Goal: Transaction & Acquisition: Obtain resource

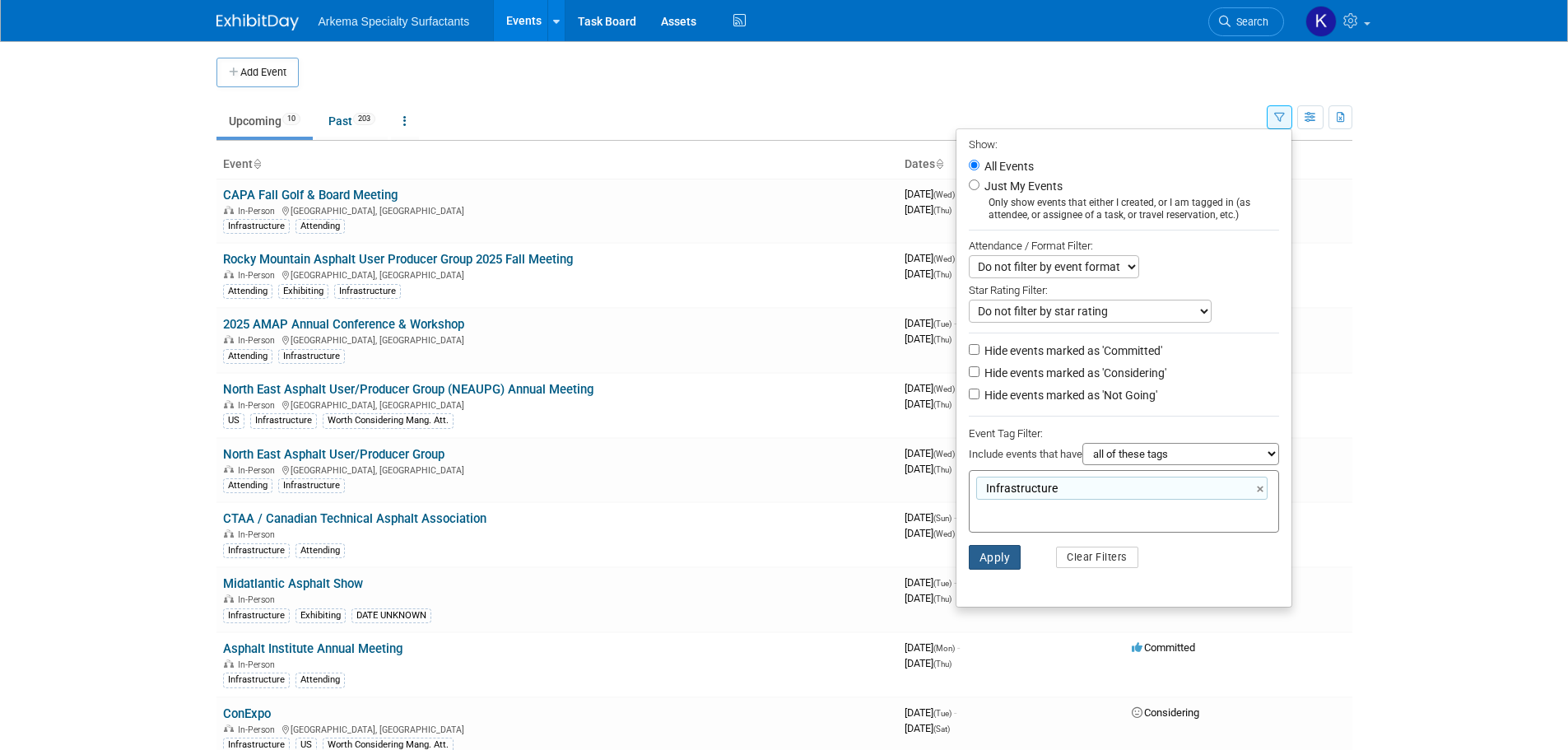
click at [987, 562] on button "Apply" at bounding box center [995, 557] width 52 height 24
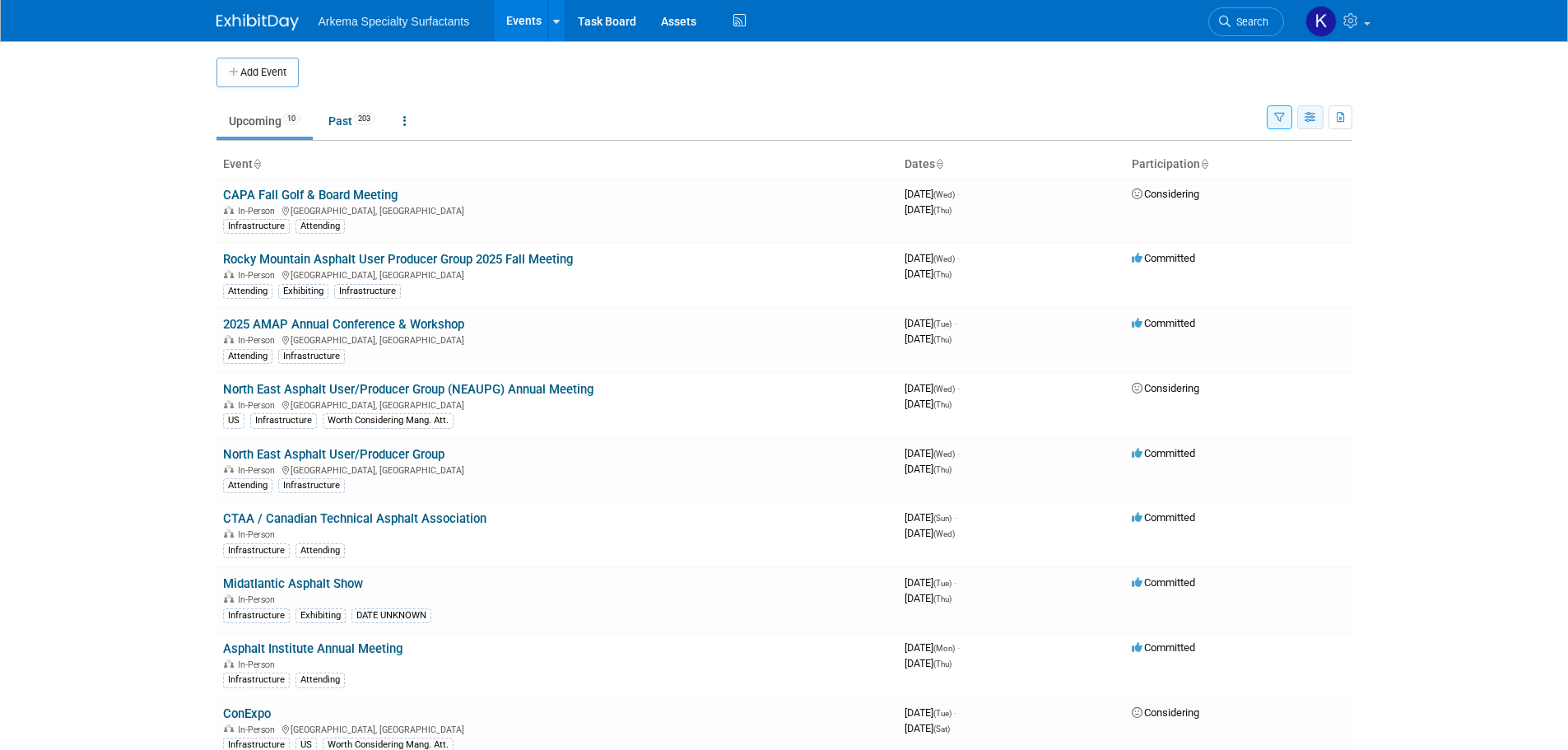
click at [1320, 111] on button "button" at bounding box center [1310, 117] width 26 height 24
click at [1318, 112] on button "button" at bounding box center [1310, 117] width 26 height 24
click at [1305, 114] on icon "button" at bounding box center [1310, 118] width 13 height 11
click at [1287, 111] on button "button" at bounding box center [1279, 117] width 25 height 24
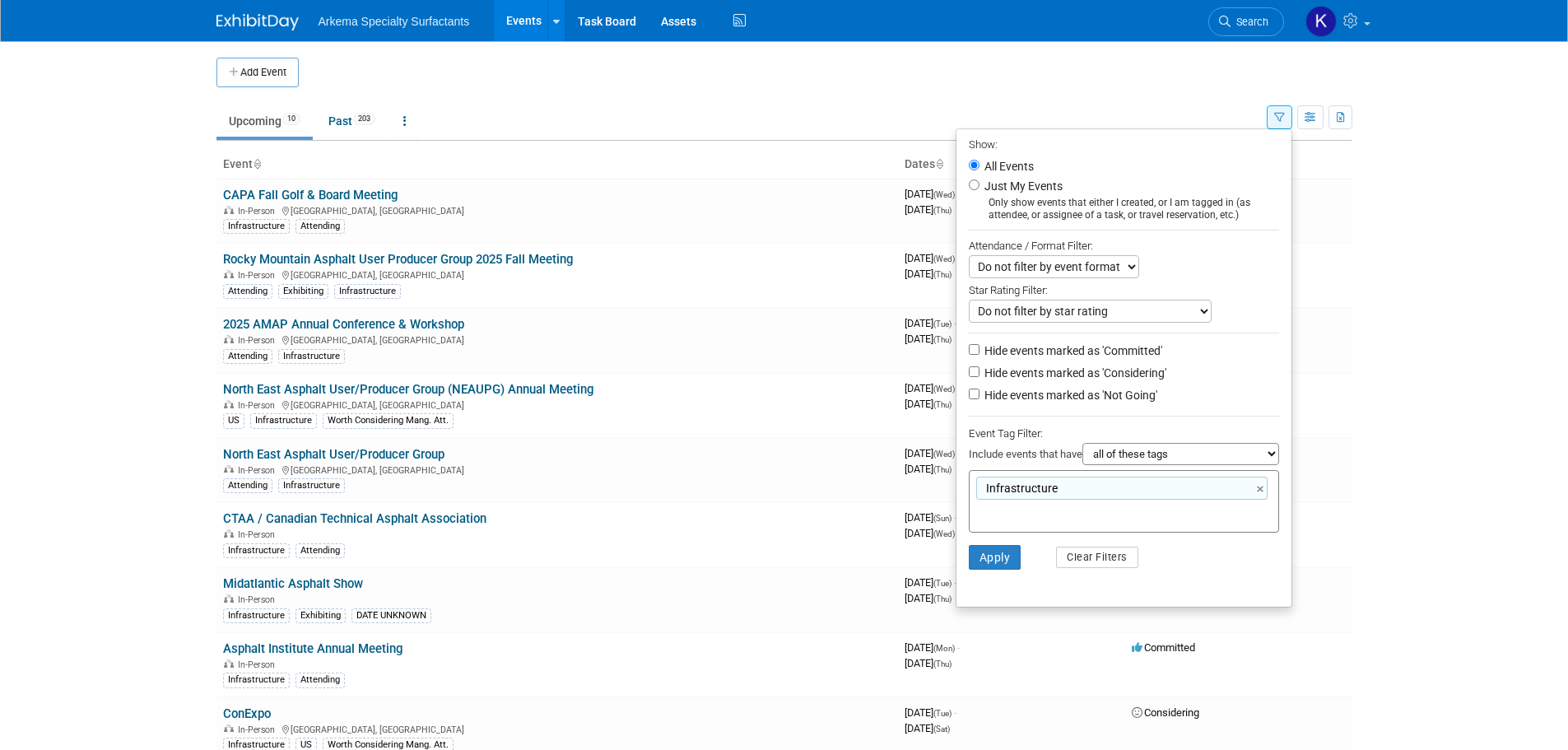
click at [1236, 106] on ul "Upcoming 10 Past 203 All Events 213 Past and Upcoming Grouped Annually Events g…" at bounding box center [741, 122] width 1050 height 37
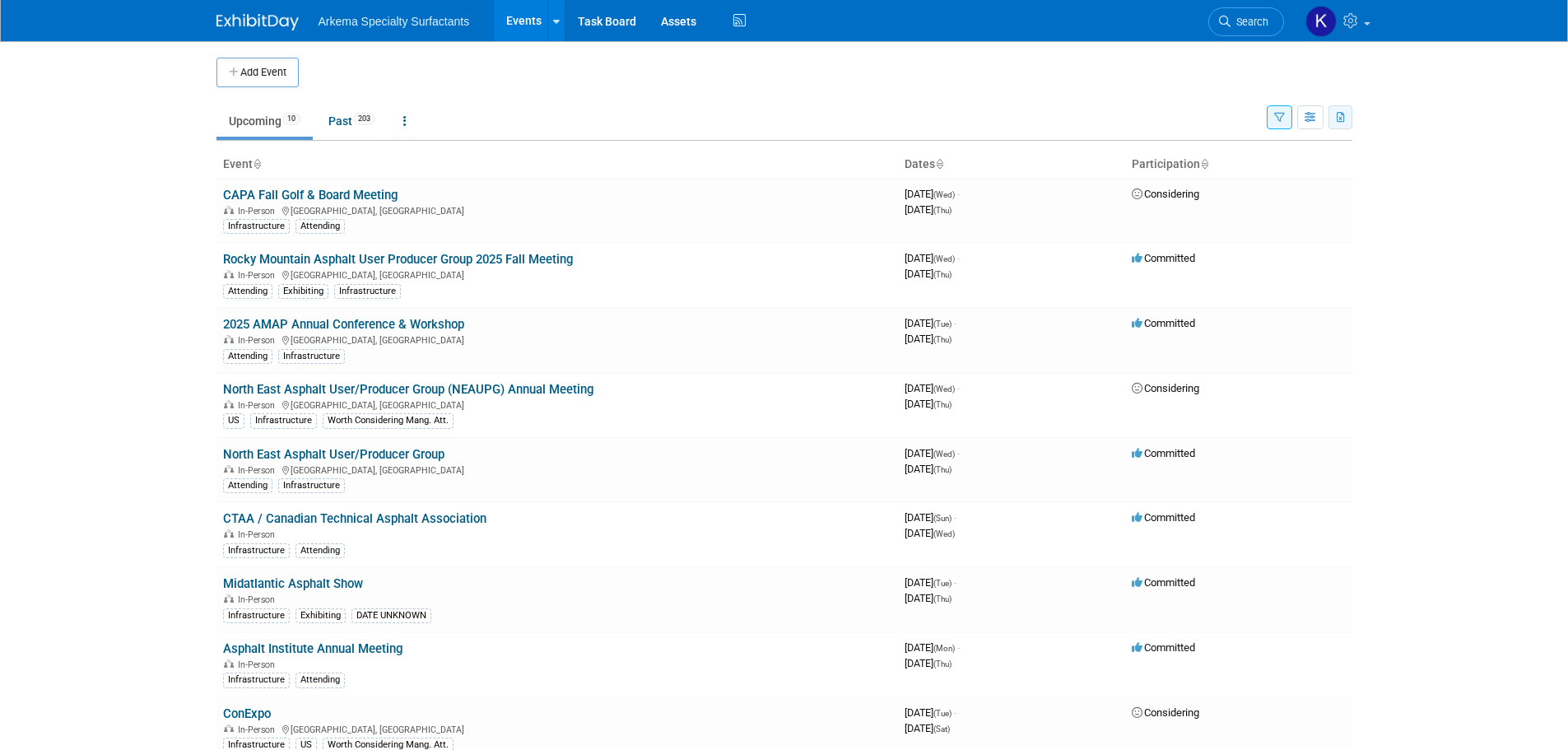
click at [1333, 117] on button "button" at bounding box center [1340, 117] width 24 height 24
click at [1189, 195] on link "Export All (546 Events)" at bounding box center [1251, 194] width 179 height 23
click at [1337, 117] on icon "button" at bounding box center [1341, 118] width 9 height 11
click at [407, 120] on icon at bounding box center [405, 121] width 3 height 12
click at [440, 148] on link "All Events 213 Past and Upcoming" at bounding box center [456, 159] width 131 height 36
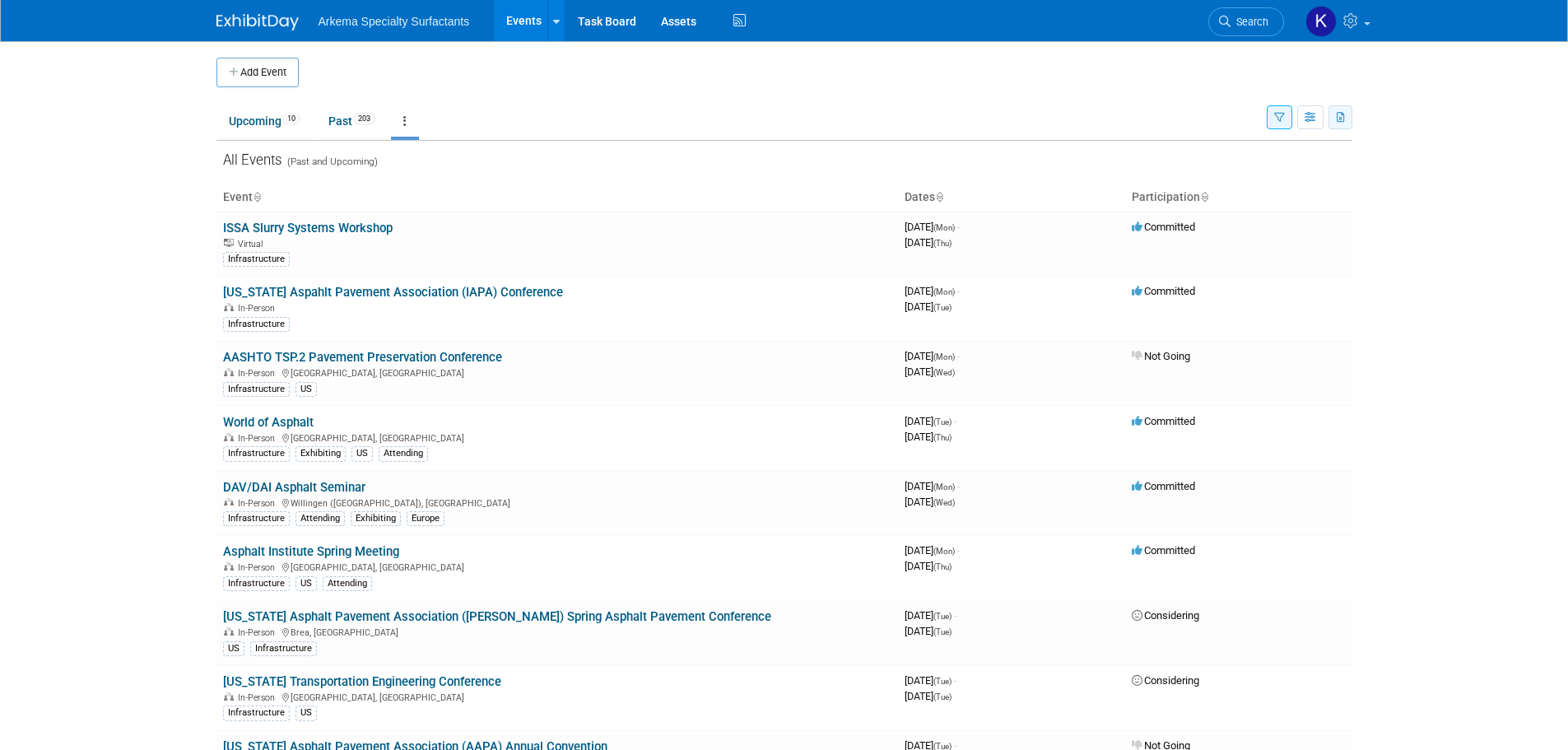
click at [1345, 127] on button "button" at bounding box center [1340, 117] width 24 height 24
click at [1228, 166] on link "Export Current View (213 Events)" at bounding box center [1247, 169] width 184 height 23
click at [526, 296] on link "[US_STATE] Aspahlt Pavement Association (IAPA) Conference" at bounding box center [393, 292] width 340 height 15
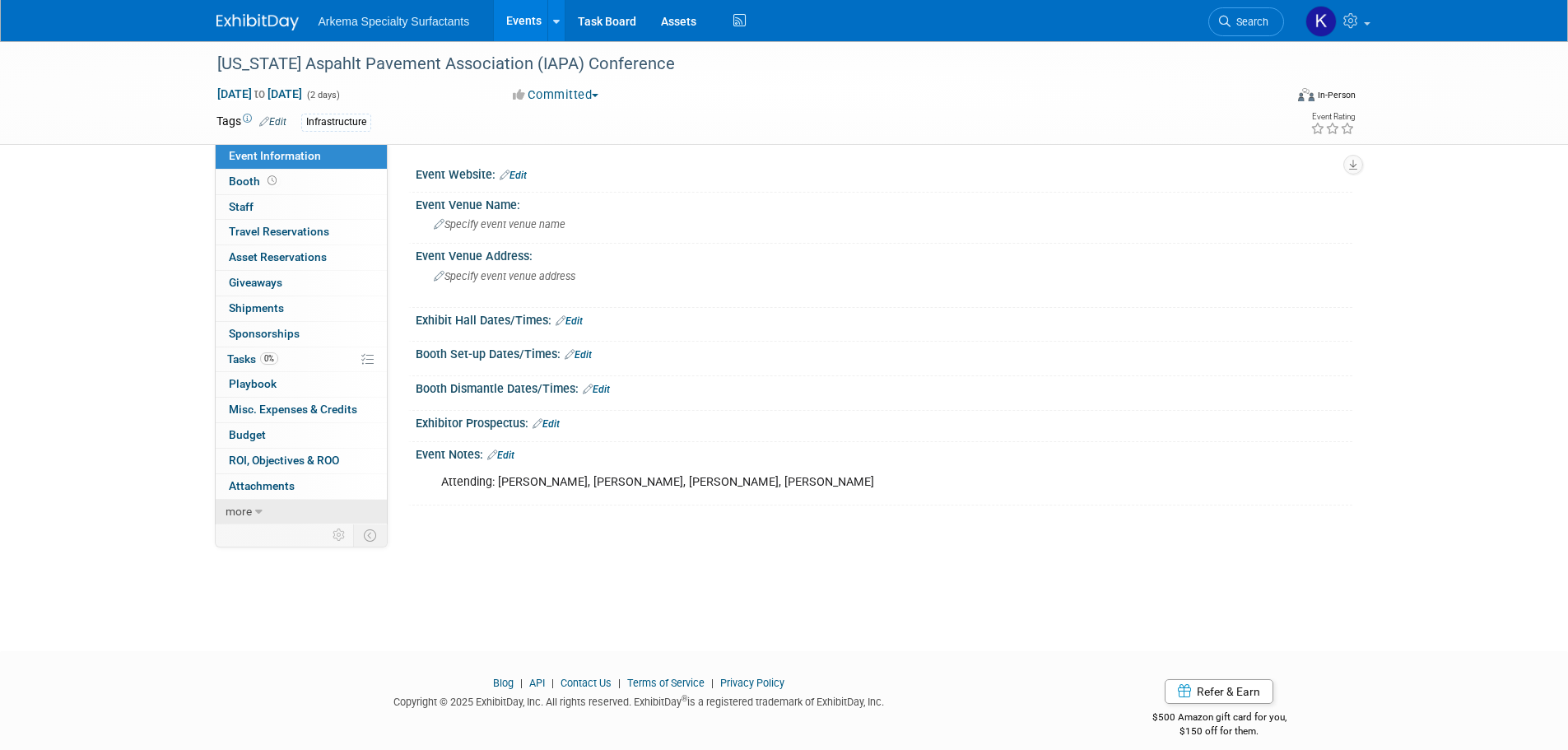
click at [274, 519] on link "more" at bounding box center [301, 512] width 171 height 24
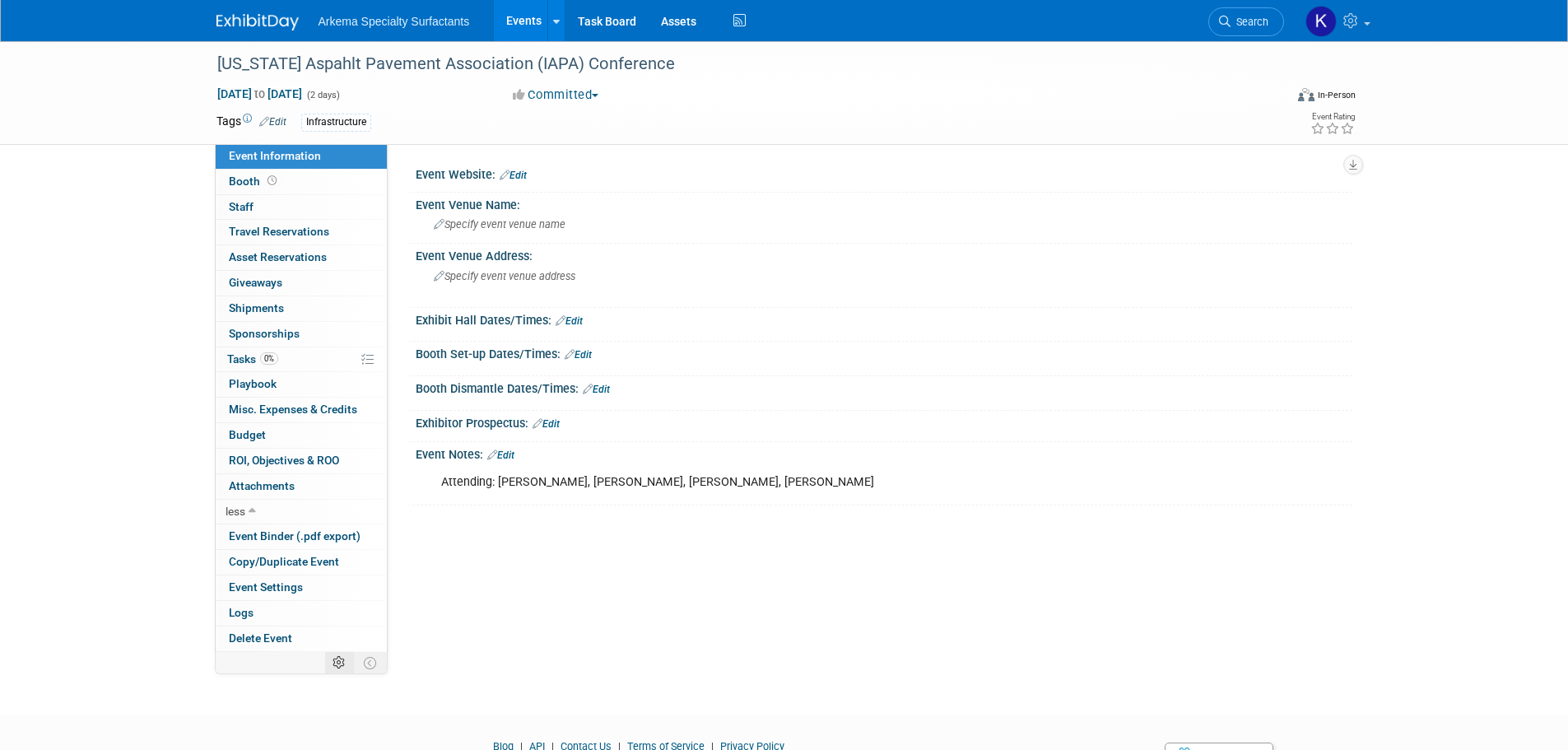
click at [344, 661] on icon at bounding box center [339, 663] width 13 height 13
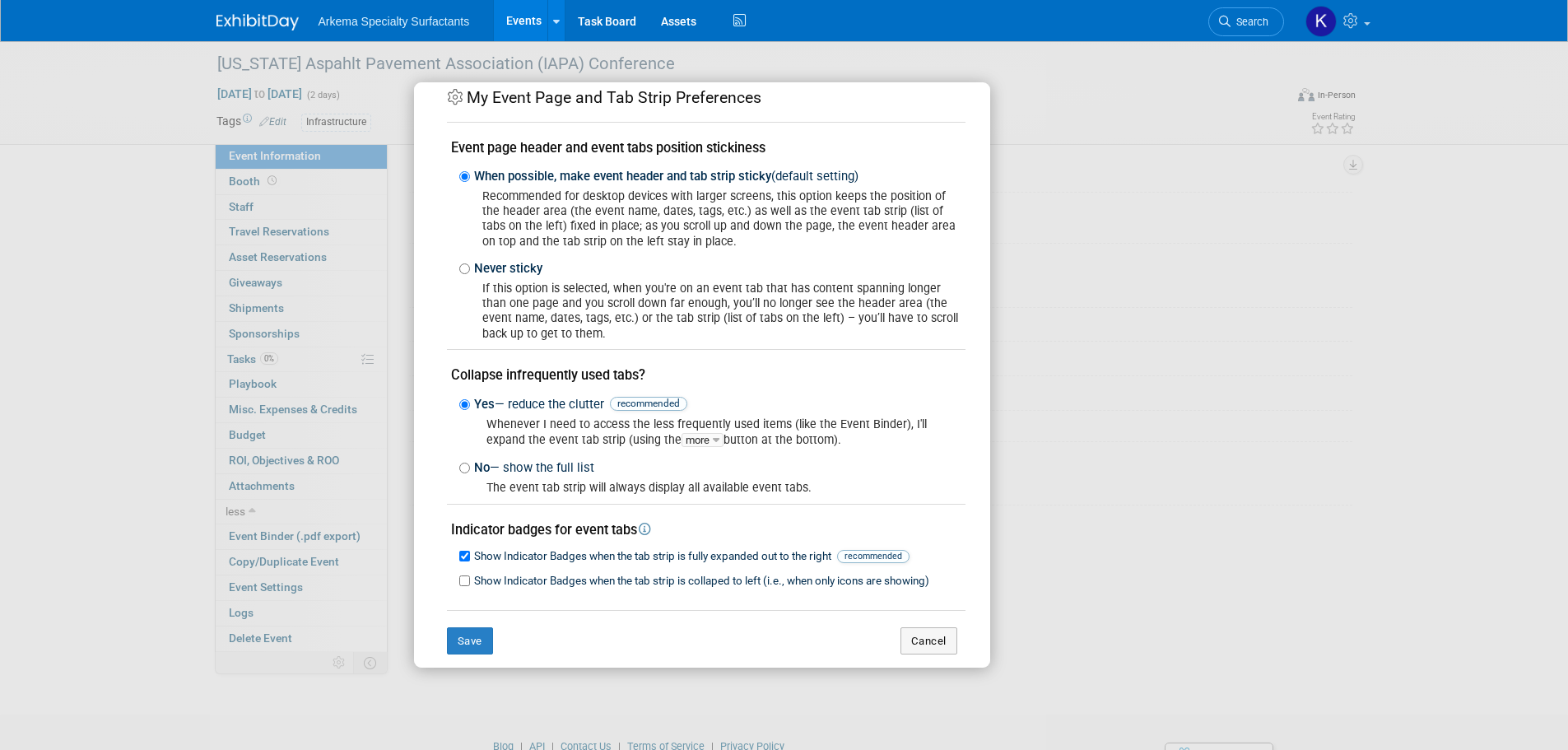
scroll to position [41, 0]
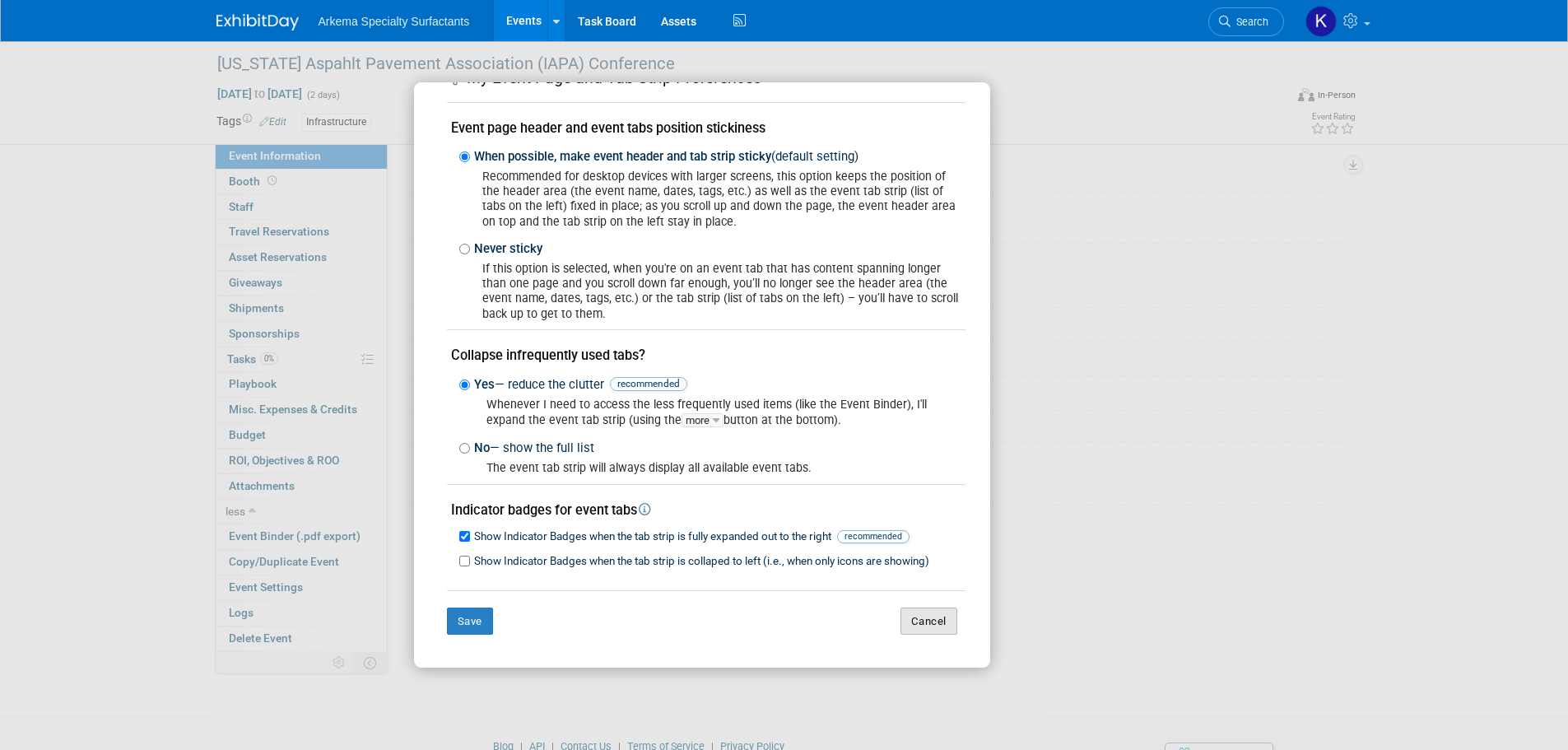
click at [929, 626] on button "Cancel" at bounding box center [929, 621] width 57 height 28
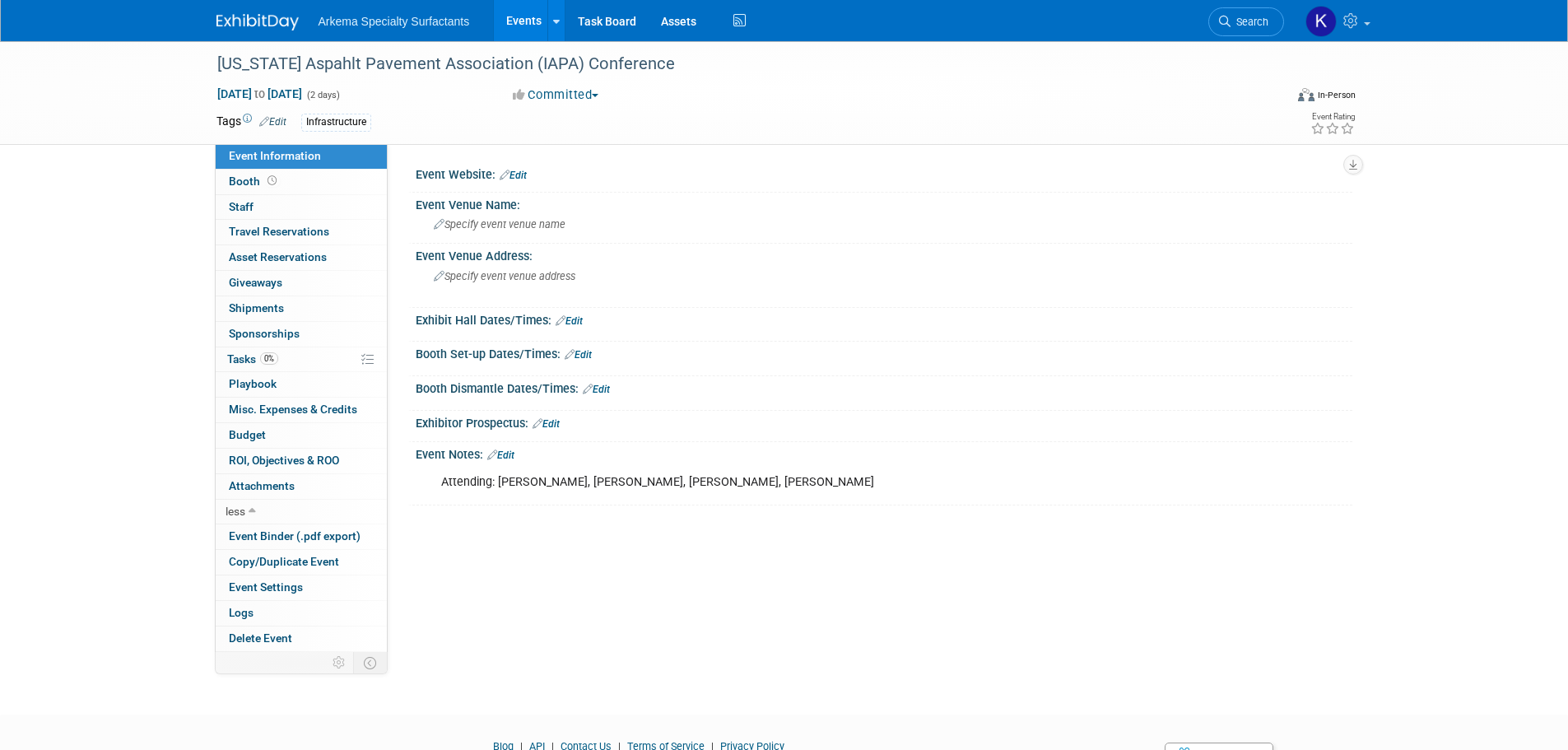
drag, startPoint x: 267, startPoint y: 24, endPoint x: 279, endPoint y: 24, distance: 12.0
click at [267, 24] on img at bounding box center [257, 22] width 82 height 16
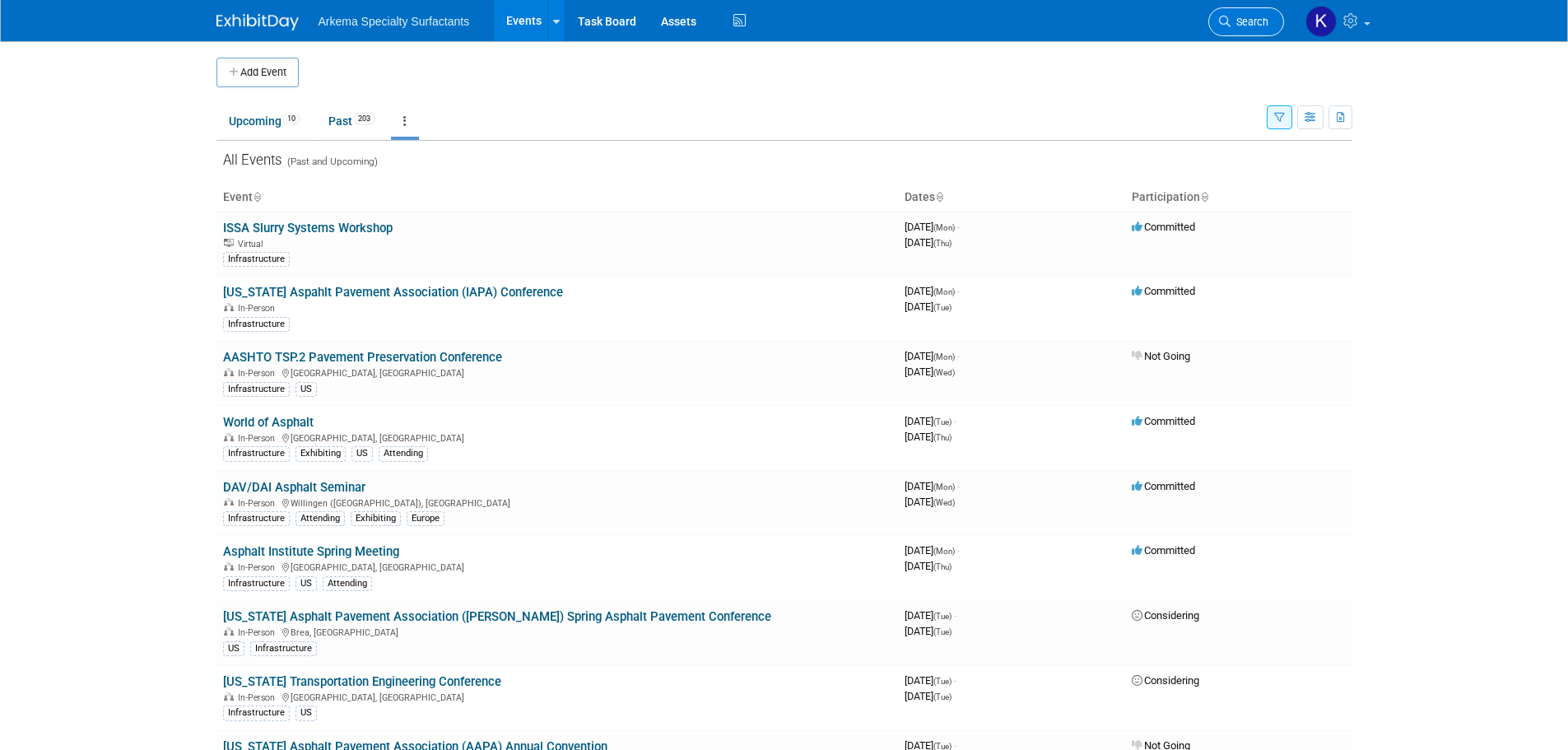
click at [1249, 9] on link "Search" at bounding box center [1246, 22] width 76 height 29
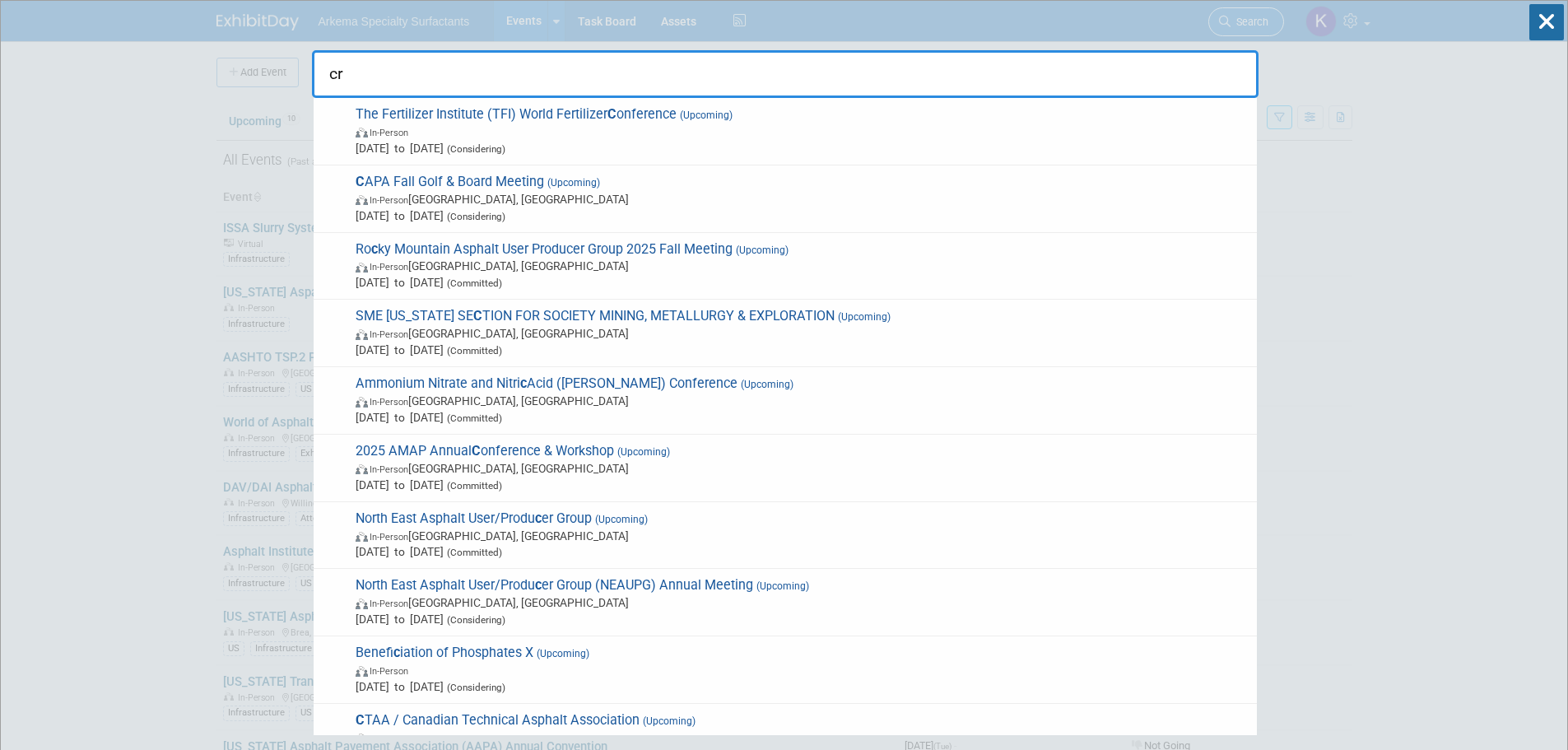
type input "cru"
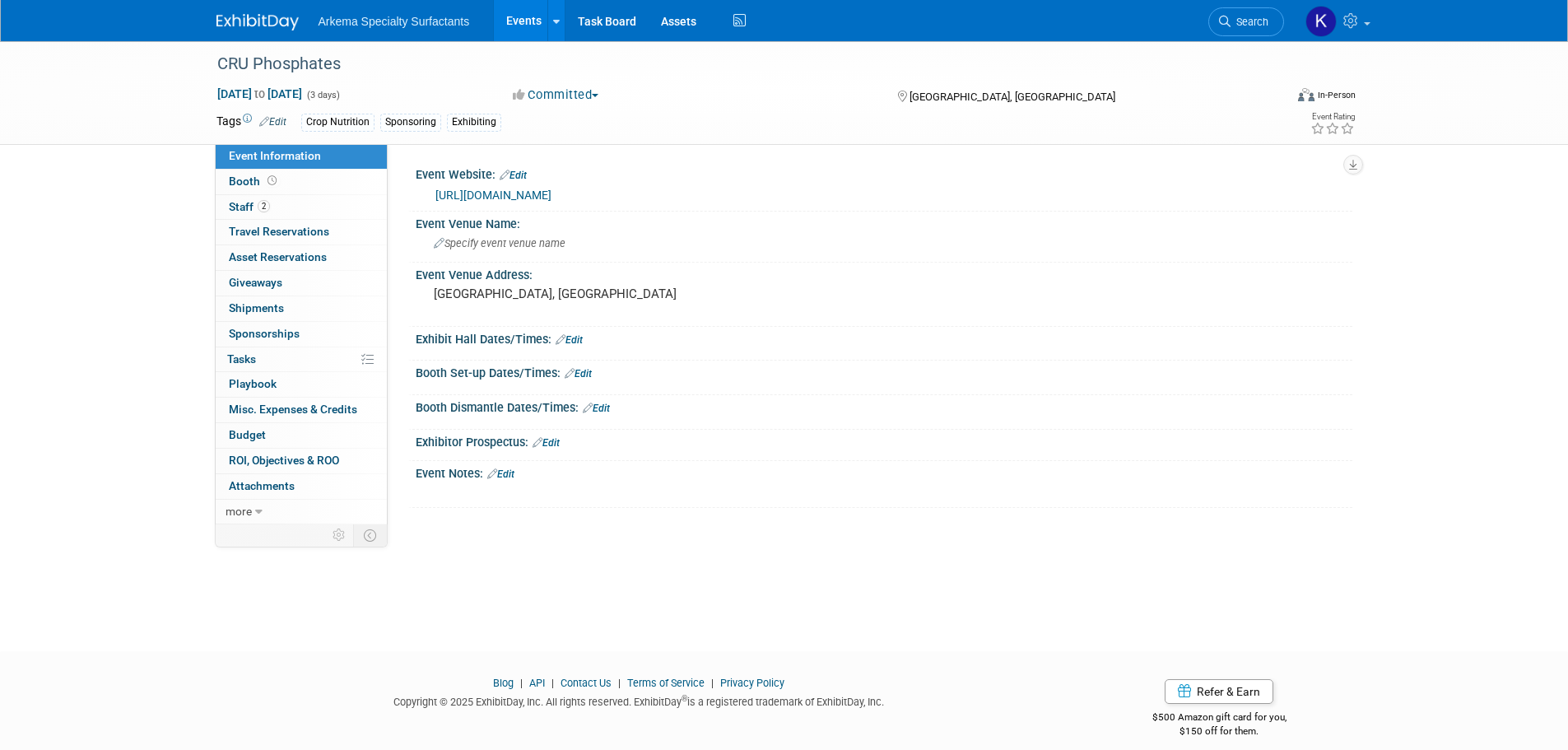
click at [551, 194] on link "[URL][DOMAIN_NAME]" at bounding box center [493, 195] width 116 height 14
